Goal: Navigation & Orientation: Find specific page/section

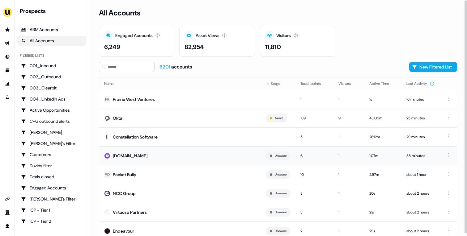
scroll to position [22, 0]
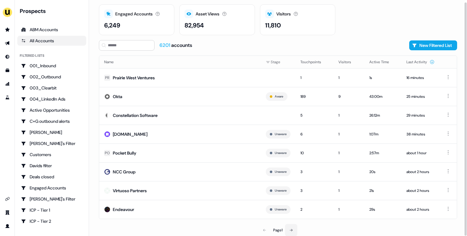
click at [292, 228] on icon at bounding box center [291, 230] width 4 height 4
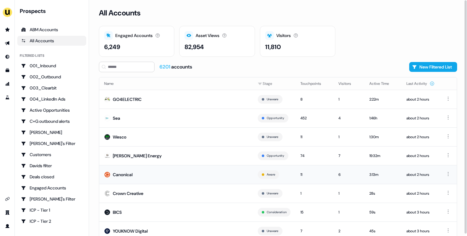
click at [221, 168] on td "Canonical" at bounding box center [175, 174] width 153 height 19
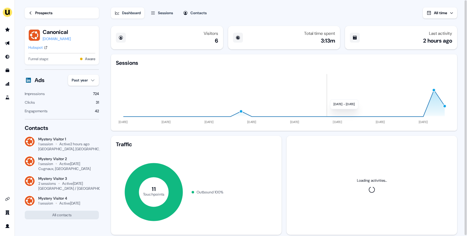
scroll to position [15, 0]
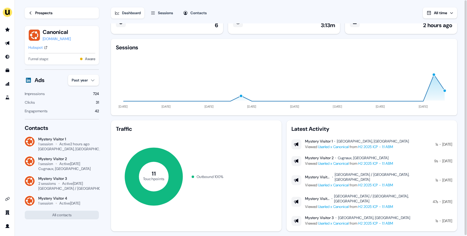
drag, startPoint x: 339, startPoint y: 142, endPoint x: 371, endPoint y: 141, distance: 32.1
click at [371, 140] on div "Mystery Visitor 1 Lyon, France" at bounding box center [357, 141] width 104 height 5
drag, startPoint x: 338, startPoint y: 141, endPoint x: 361, endPoint y: 141, distance: 22.8
click at [361, 141] on div "Mystery Visitor 1 Lyon, France" at bounding box center [357, 141] width 104 height 5
copy div "Lyon, France"
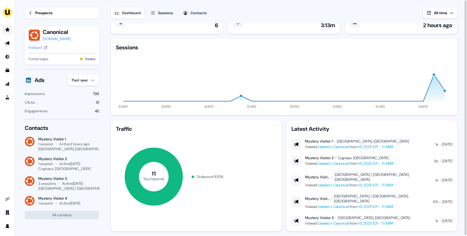
click at [4, 31] on link "Go to prospects" at bounding box center [7, 30] width 10 height 10
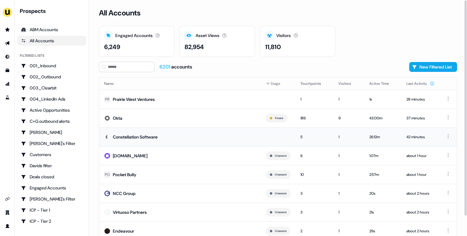
click at [197, 142] on td "Constellation Software" at bounding box center [179, 137] width 161 height 19
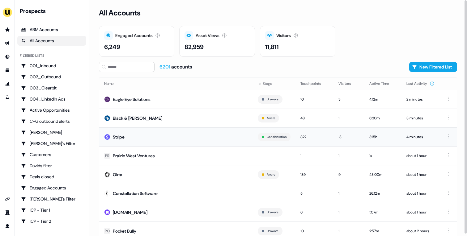
click at [217, 136] on td "Stripe" at bounding box center [175, 137] width 153 height 19
